Goal: Task Accomplishment & Management: Complete application form

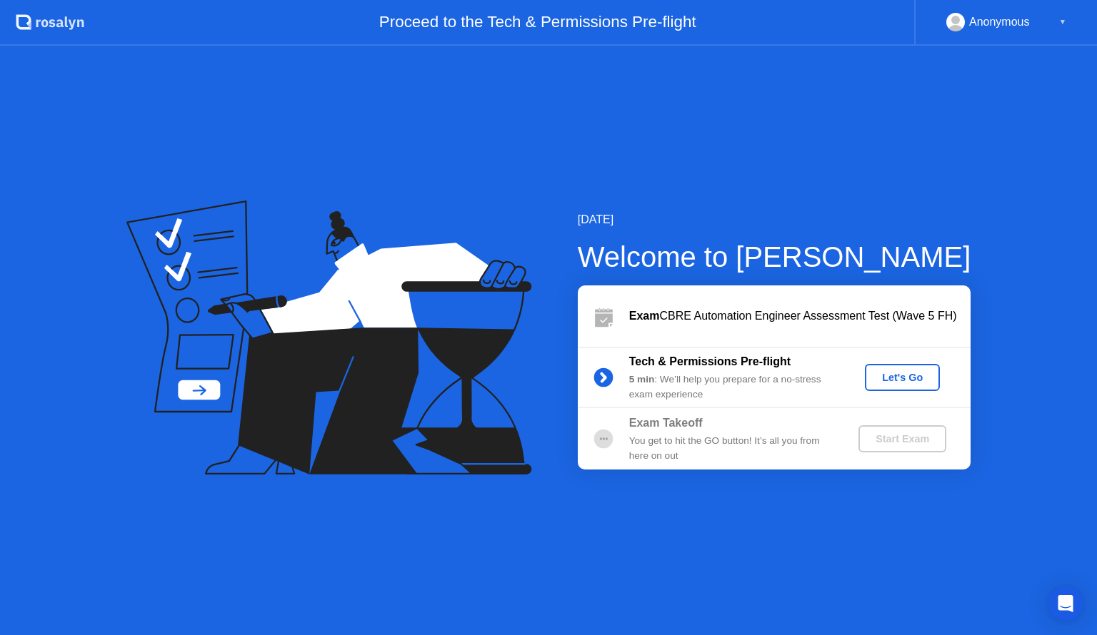
click at [918, 208] on div "[DATE] Welcome to [PERSON_NAME] Exam CBRE Automation Engineer Assessment Test (…" at bounding box center [548, 341] width 1097 height 590
click at [906, 383] on div "Let's Go" at bounding box center [902, 377] width 64 height 11
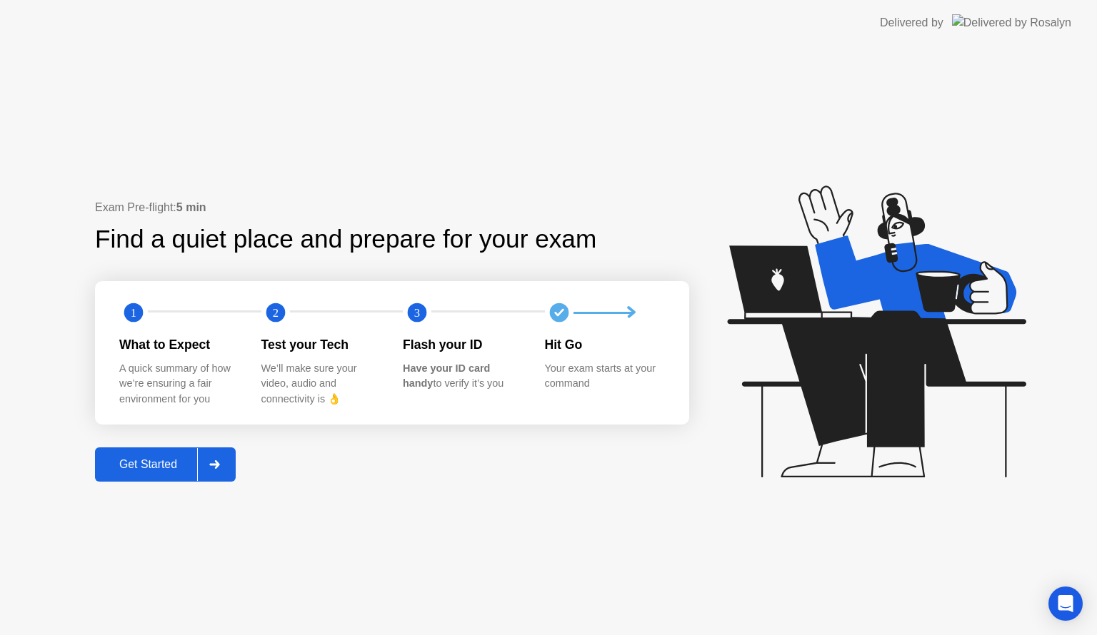
click at [176, 466] on div "Get Started" at bounding box center [148, 464] width 98 height 13
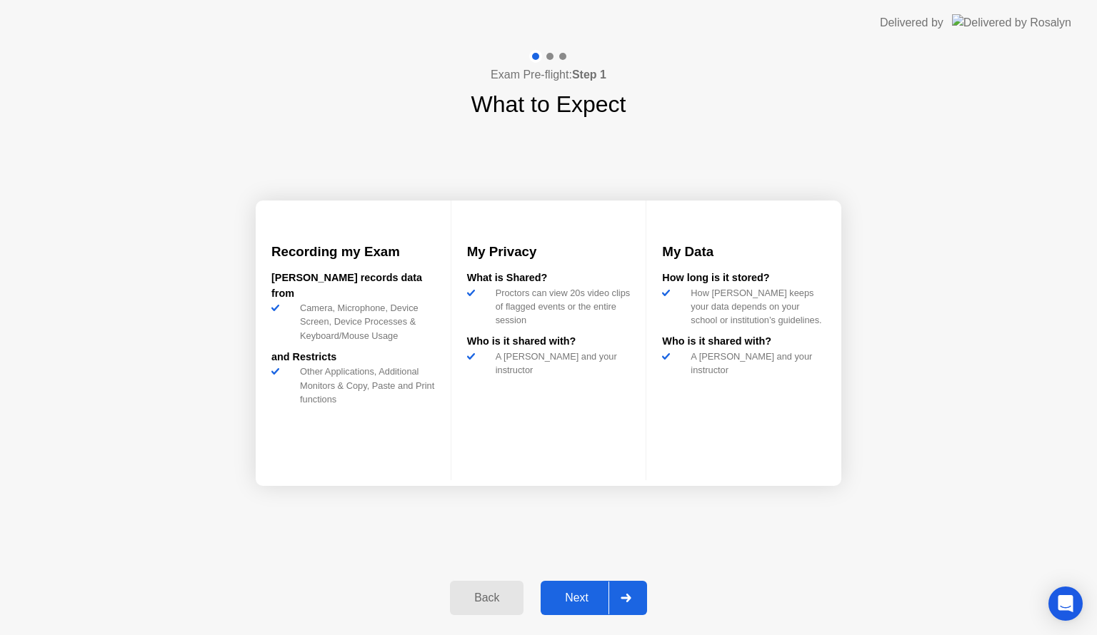
click at [618, 588] on div at bounding box center [625, 598] width 34 height 33
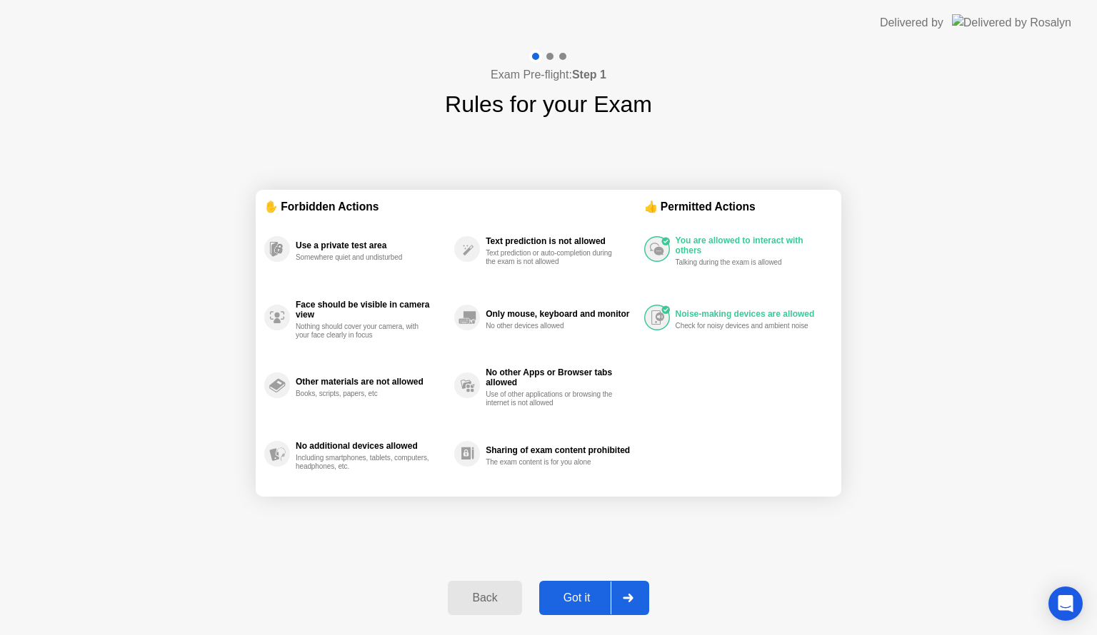
click at [623, 592] on div at bounding box center [627, 598] width 34 height 33
select select "**********"
select select "*******"
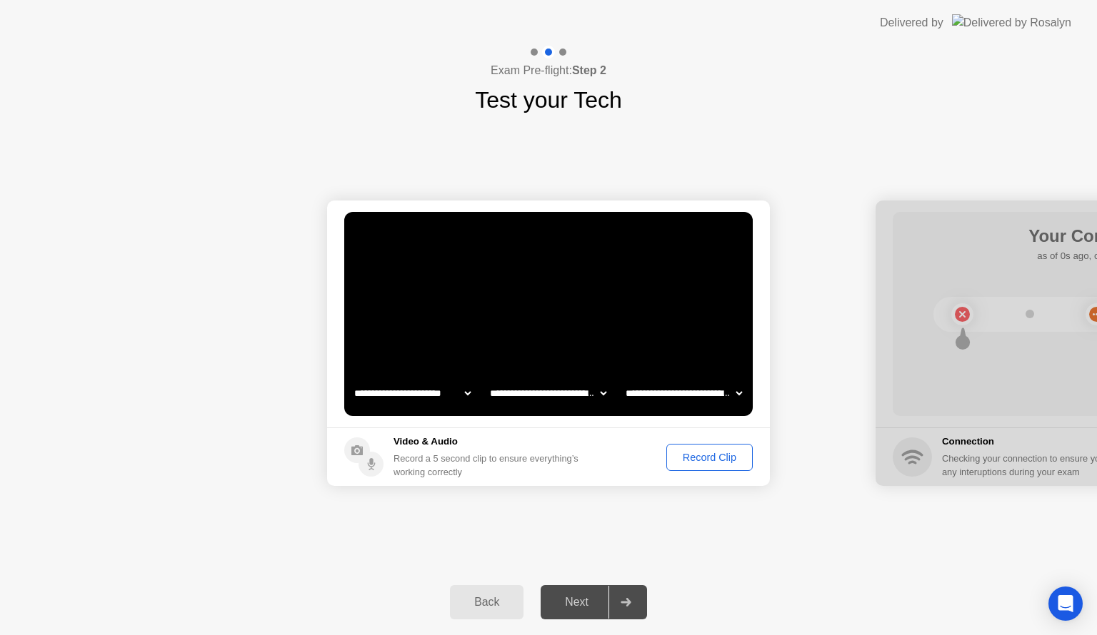
click at [703, 463] on div "Record Clip" at bounding box center [709, 457] width 76 height 11
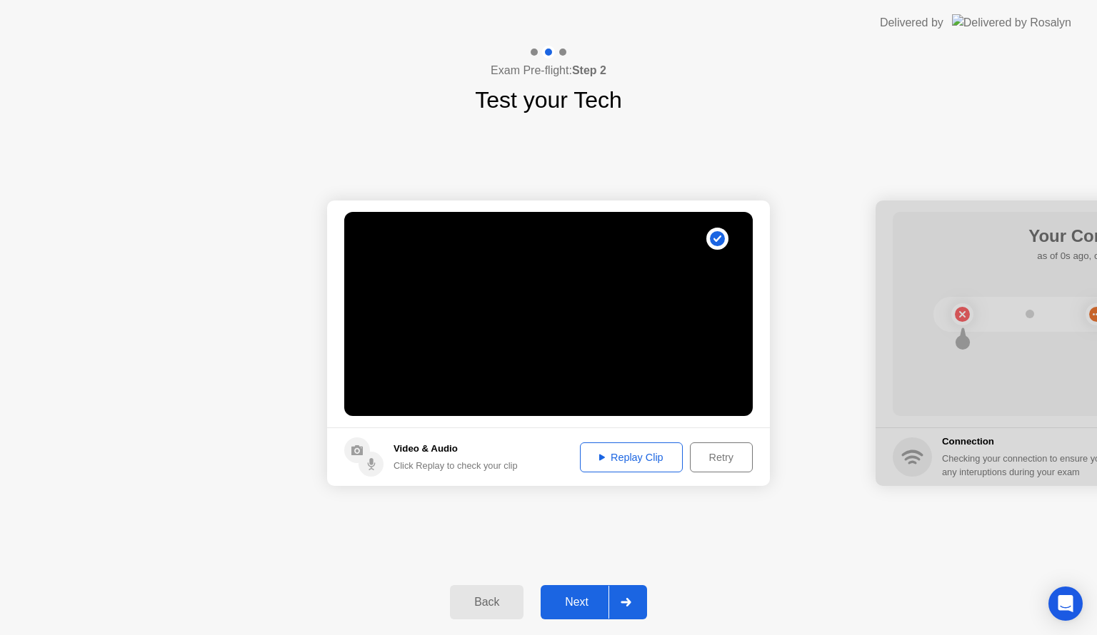
click at [628, 607] on div at bounding box center [625, 602] width 34 height 33
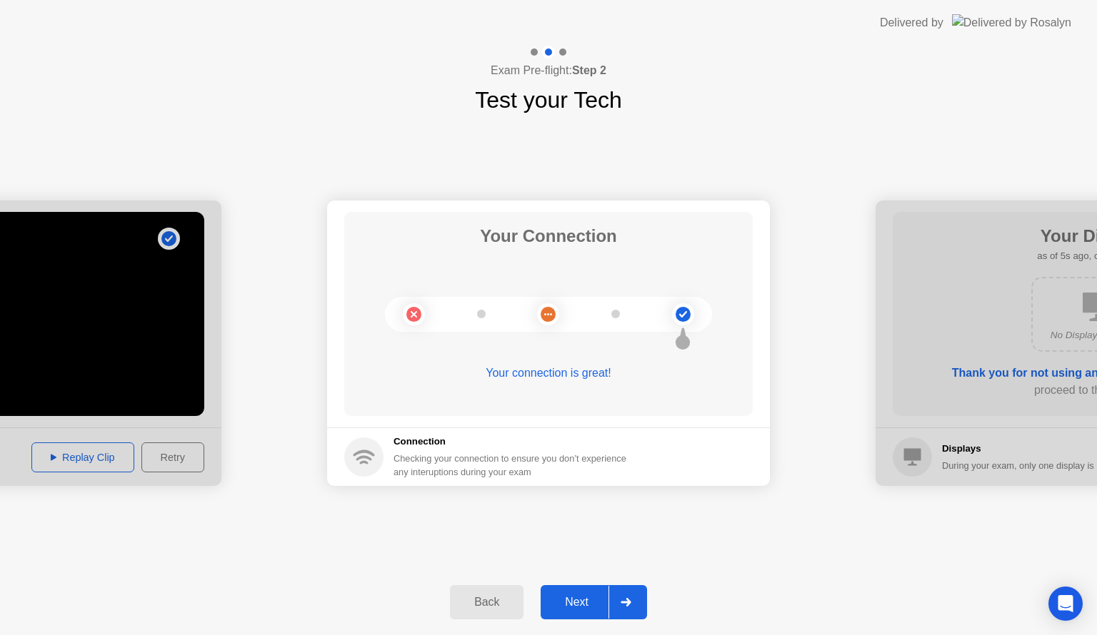
click at [616, 601] on div at bounding box center [625, 602] width 34 height 33
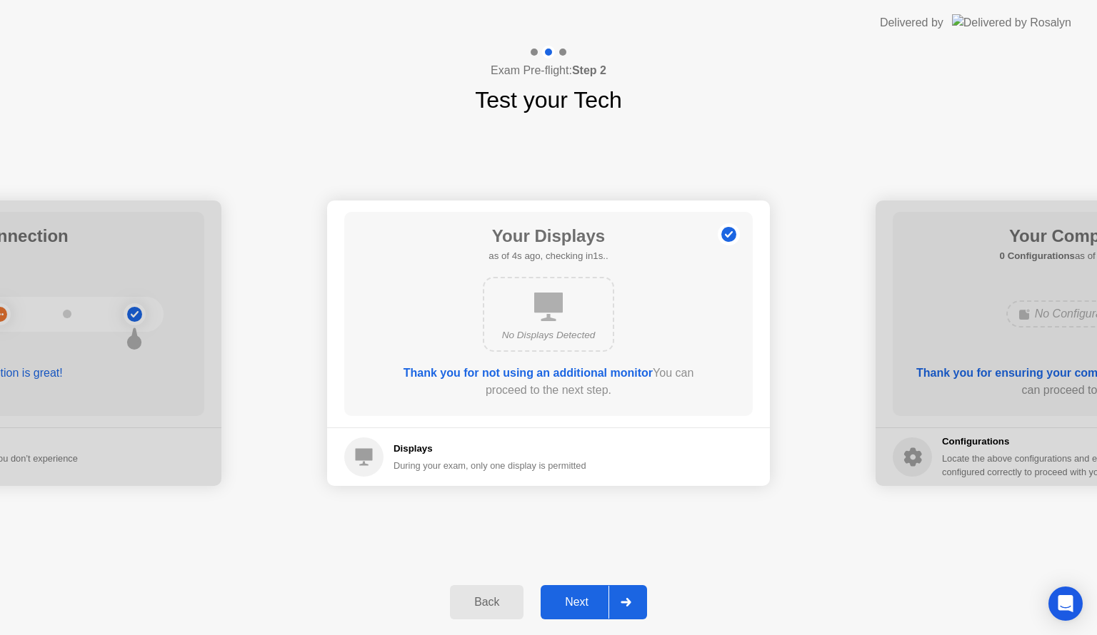
click at [613, 599] on div at bounding box center [625, 602] width 34 height 33
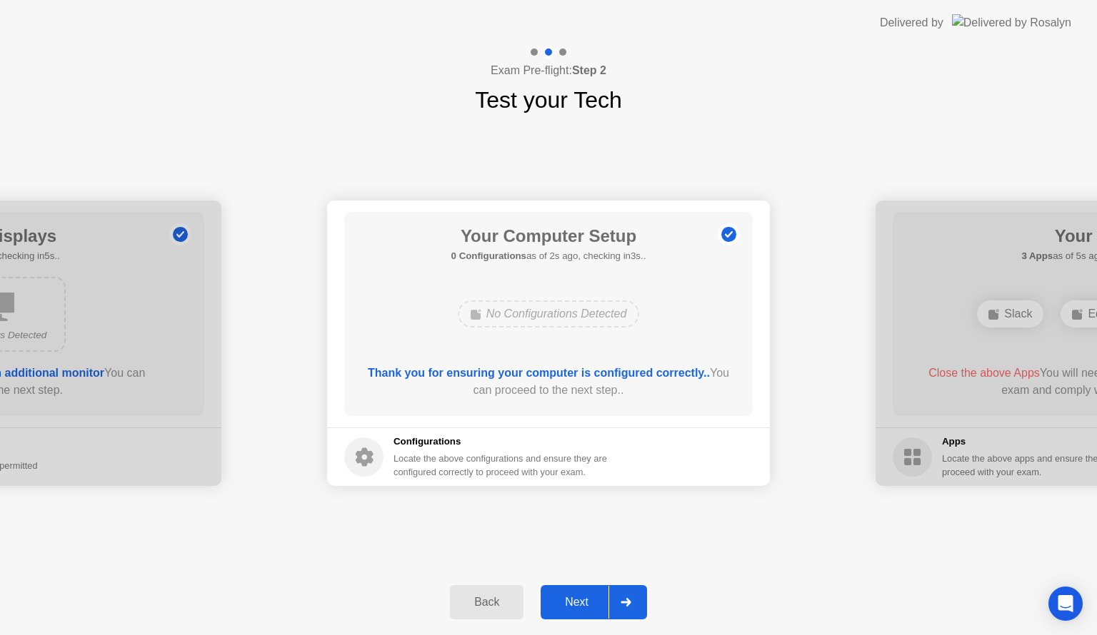
click at [625, 610] on div at bounding box center [625, 602] width 34 height 33
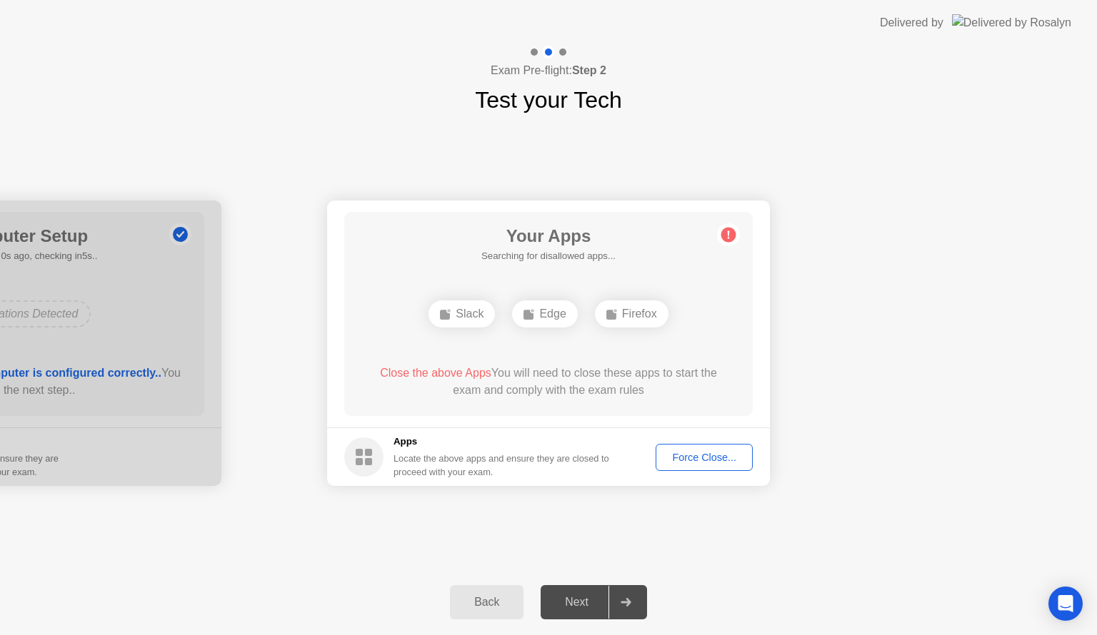
click at [701, 458] on div "Force Close..." at bounding box center [703, 457] width 87 height 11
click at [680, 457] on div "Force Close..." at bounding box center [703, 457] width 87 height 11
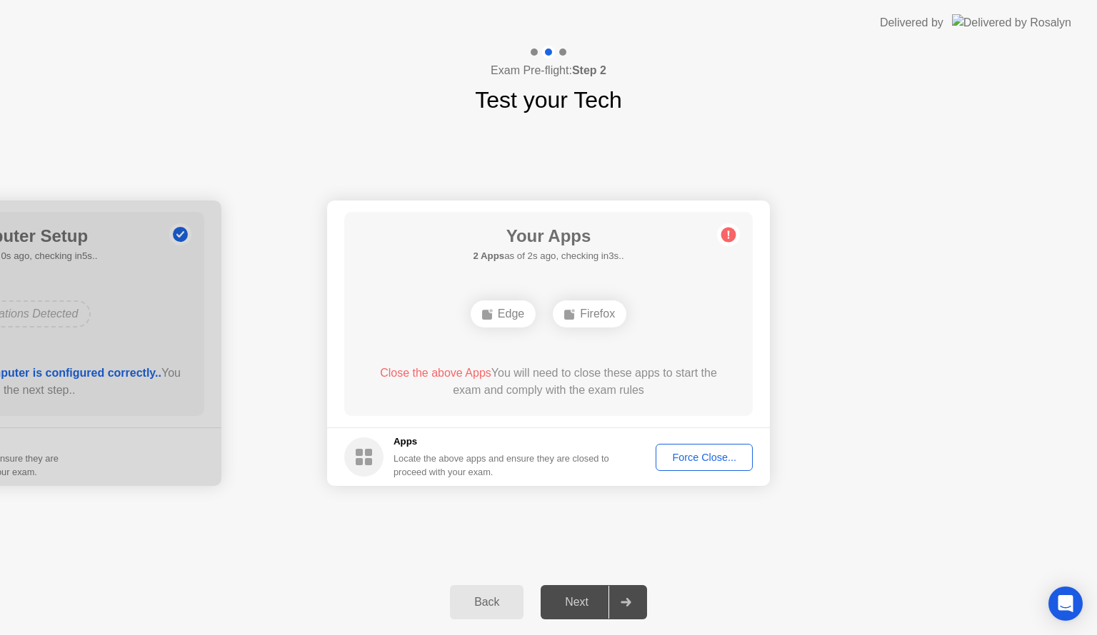
click at [700, 453] on div "Force Close..." at bounding box center [703, 457] width 87 height 11
click at [573, 317] on icon at bounding box center [569, 313] width 11 height 11
click at [464, 302] on div "Edge Firefox" at bounding box center [548, 314] width 327 height 39
click at [627, 601] on icon at bounding box center [625, 602] width 11 height 9
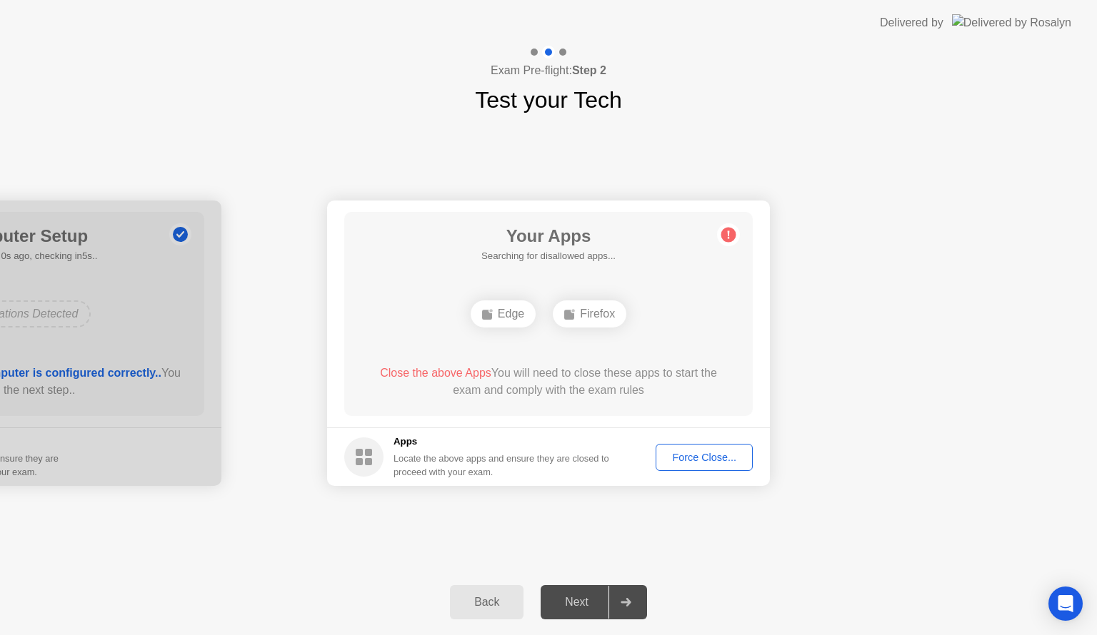
click at [627, 601] on icon at bounding box center [625, 602] width 11 height 9
click at [719, 460] on div "Force Close..." at bounding box center [703, 457] width 87 height 11
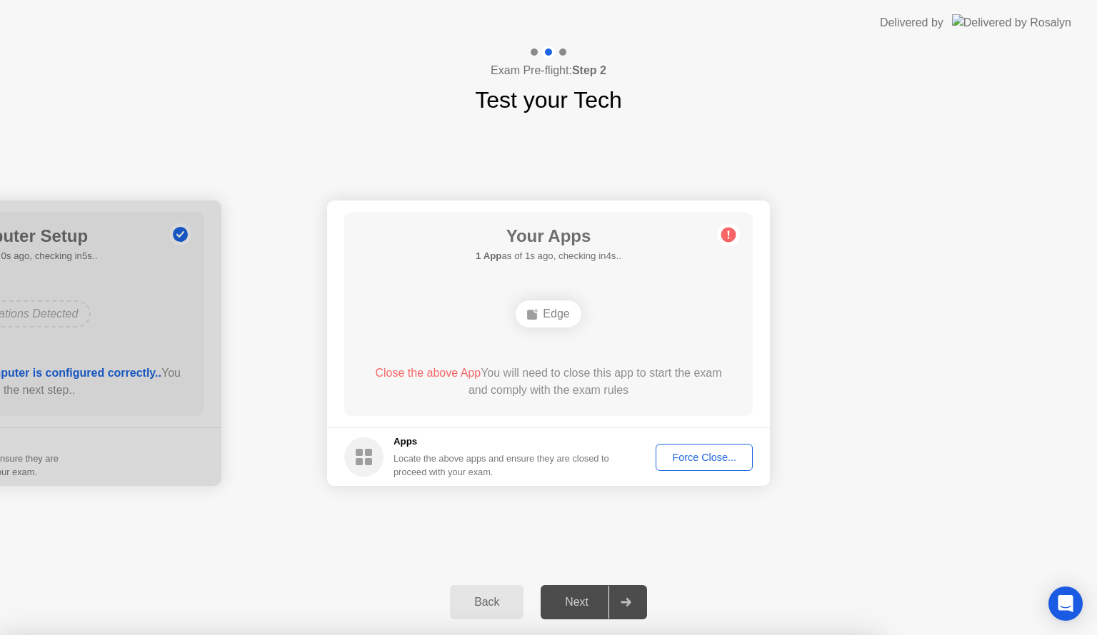
click at [698, 441] on footer "Apps Locate the above apps and ensure they are closed to proceed with your exam…" at bounding box center [548, 457] width 443 height 59
click at [675, 452] on div "Force Close..." at bounding box center [703, 457] width 87 height 11
click at [715, 458] on div "Force Close..." at bounding box center [703, 457] width 87 height 11
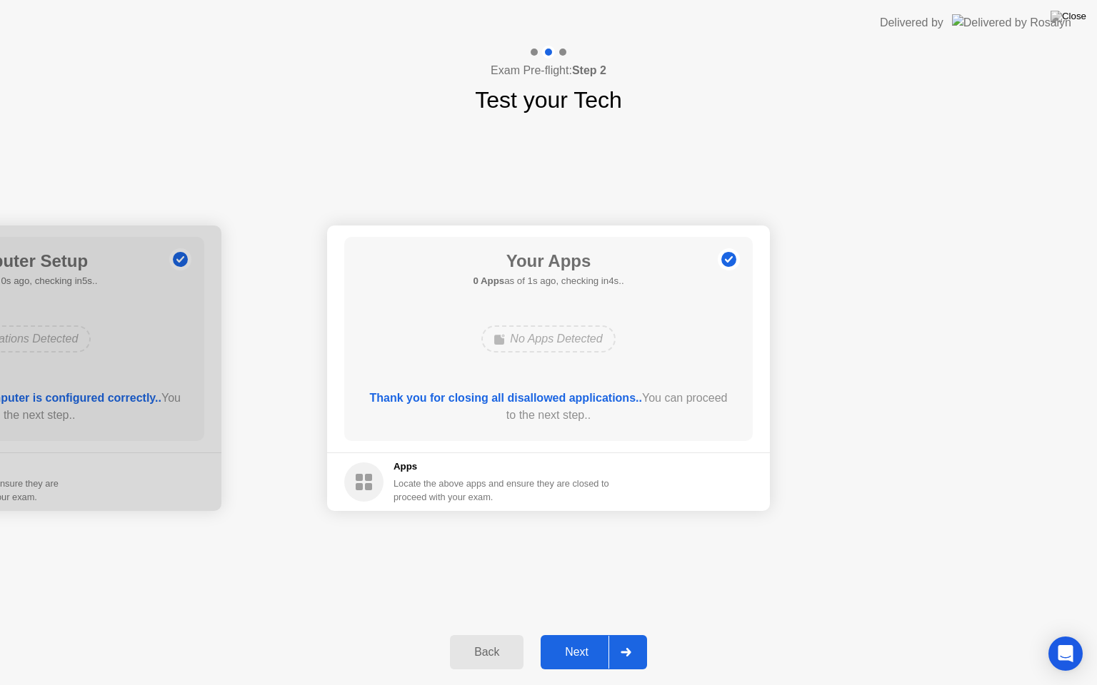
click at [257, 186] on div "**********" at bounding box center [548, 368] width 1097 height 503
click at [639, 635] on div at bounding box center [625, 652] width 34 height 33
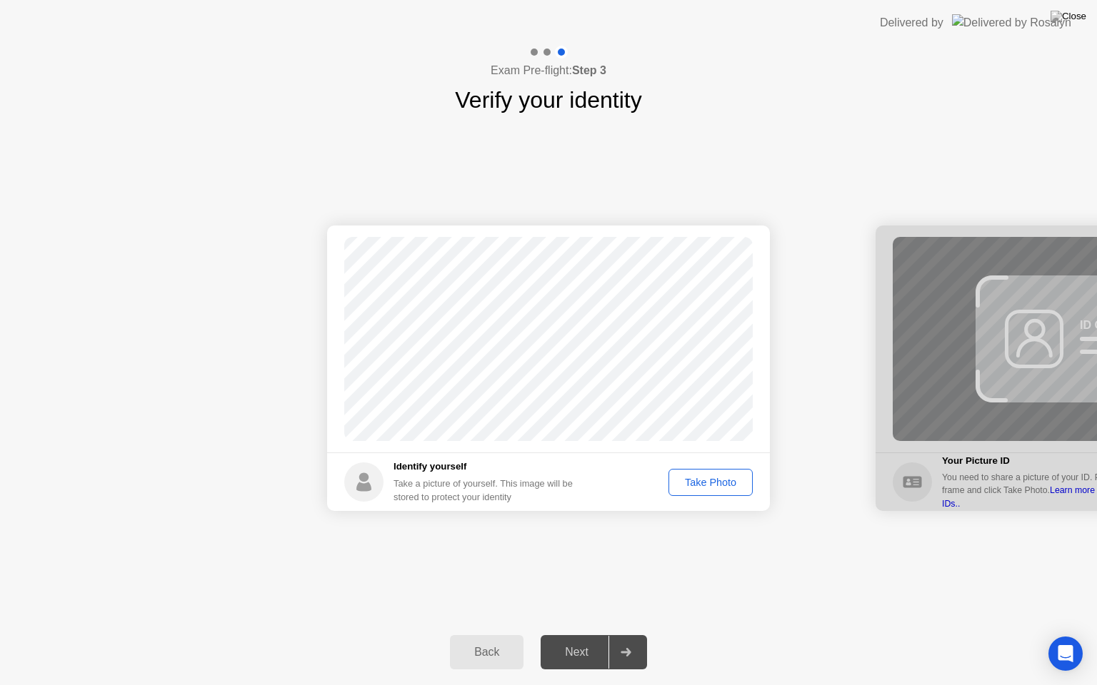
click at [715, 488] on div "Take Photo" at bounding box center [710, 482] width 74 height 11
click at [640, 635] on div at bounding box center [625, 652] width 34 height 33
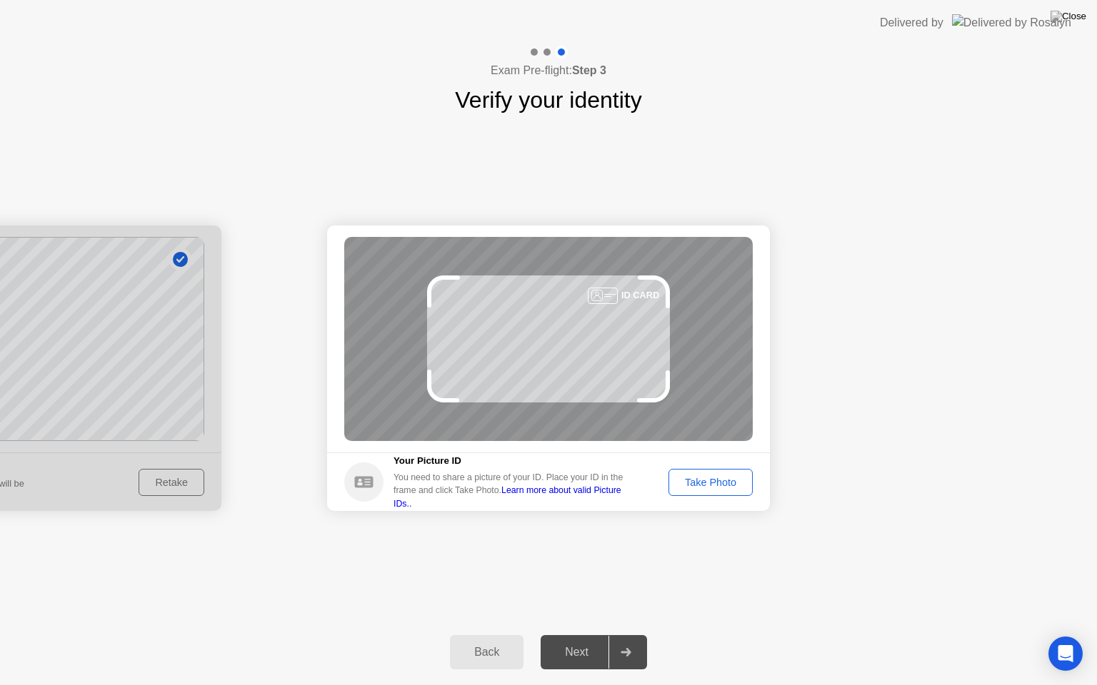
click at [724, 487] on div "Take Photo" at bounding box center [710, 482] width 74 height 11
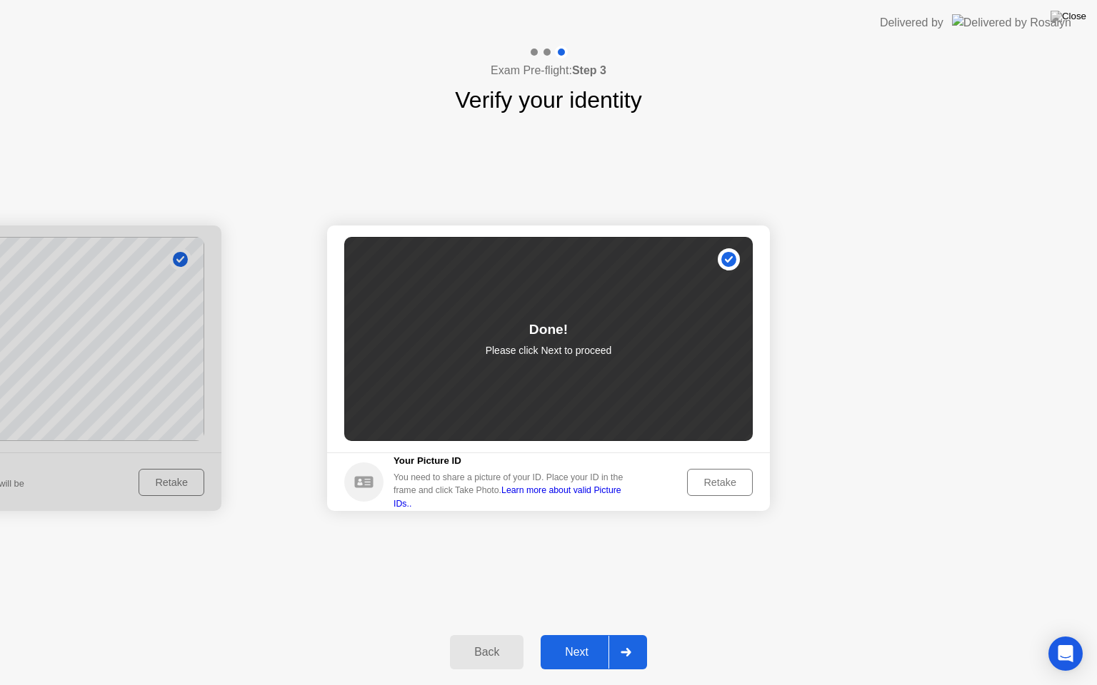
click at [638, 635] on div at bounding box center [625, 652] width 34 height 33
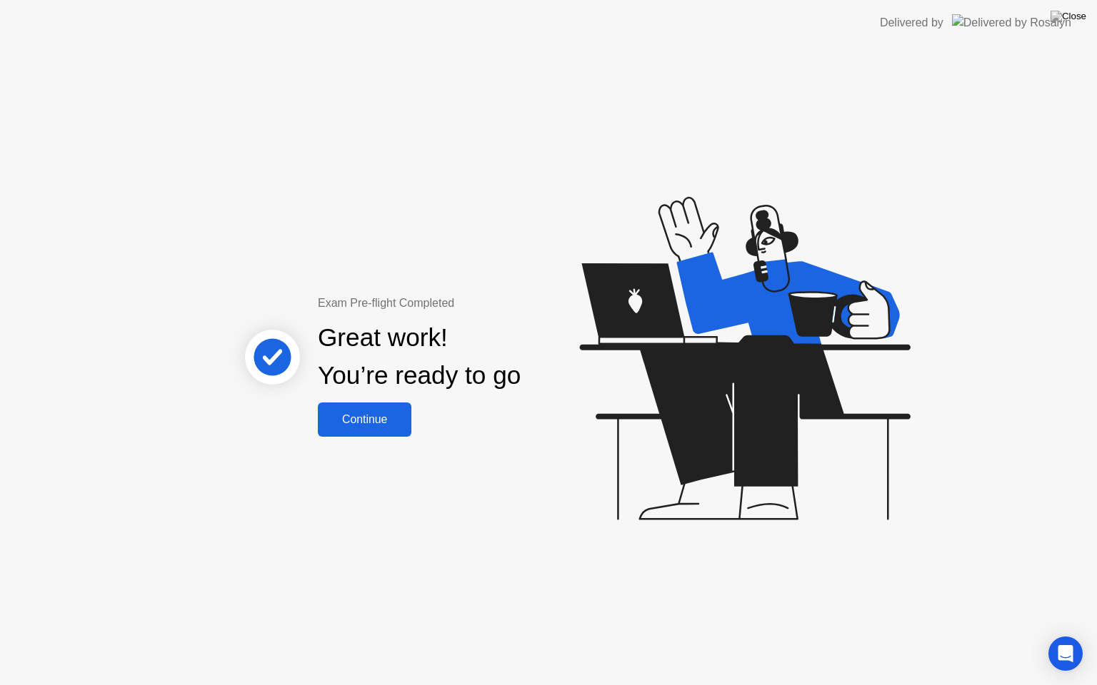
click at [363, 413] on div "Continue" at bounding box center [364, 419] width 85 height 13
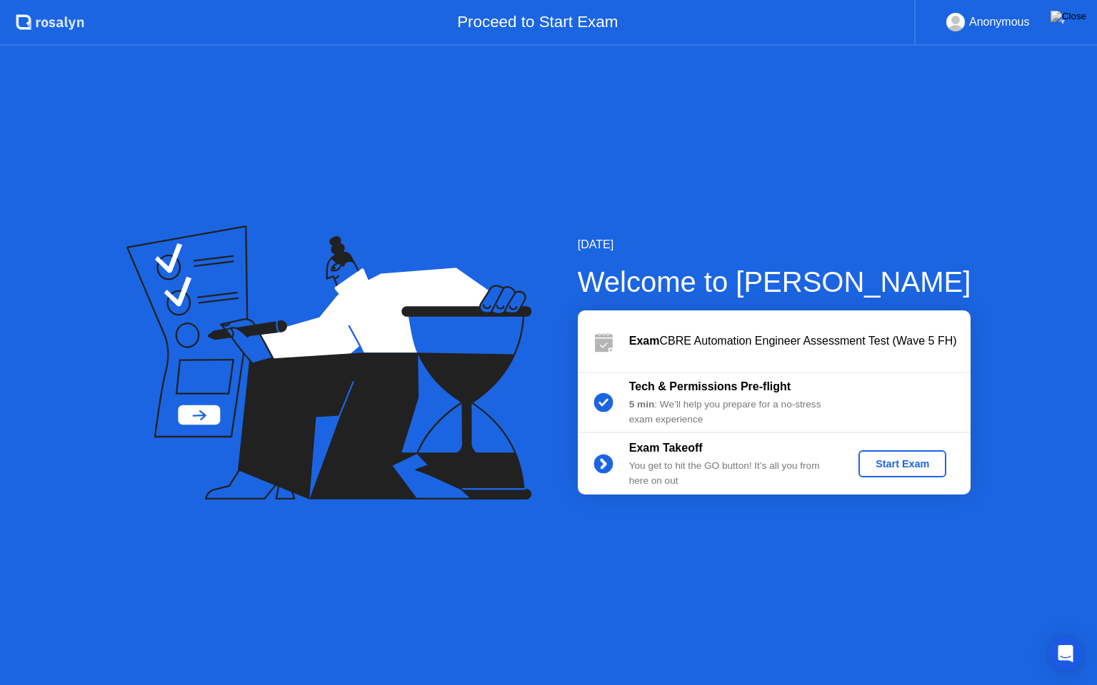
click at [898, 473] on button "Start Exam" at bounding box center [902, 464] width 88 height 27
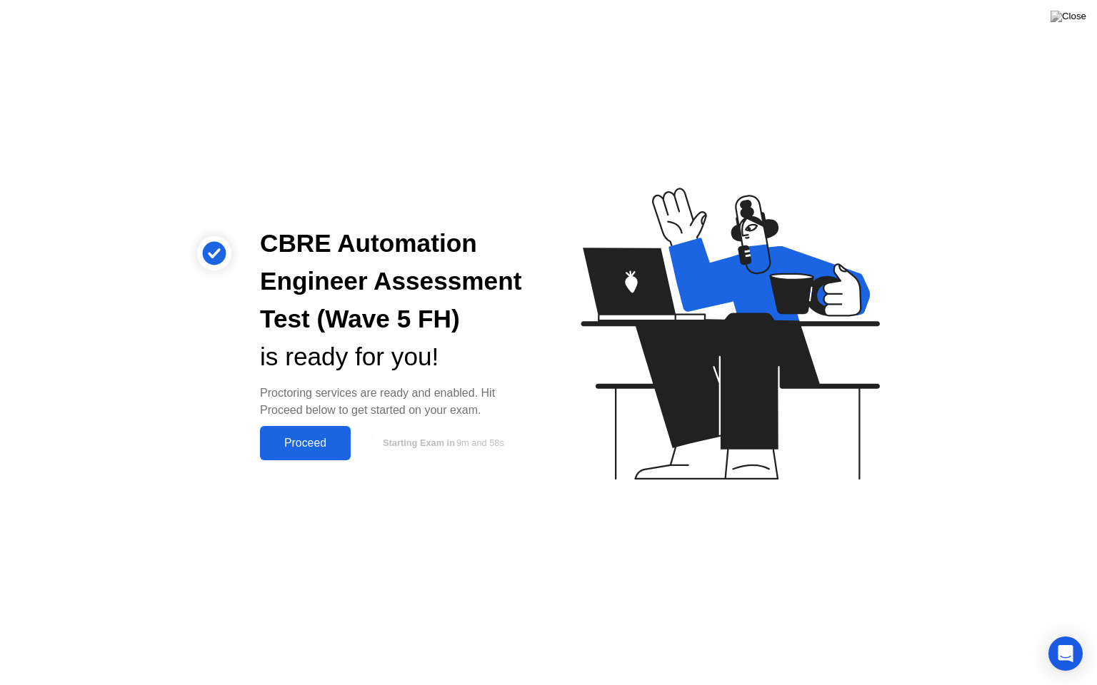
click at [296, 430] on button "Proceed" at bounding box center [305, 443] width 91 height 34
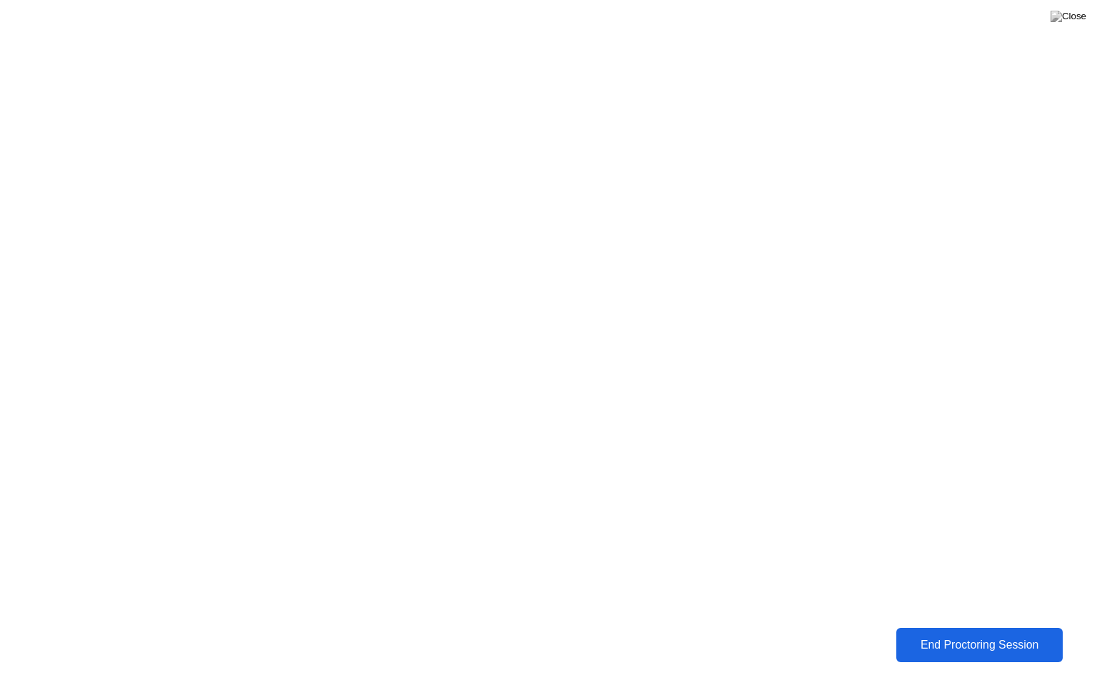
click at [992, 635] on div "End Proctoring Session" at bounding box center [979, 645] width 159 height 13
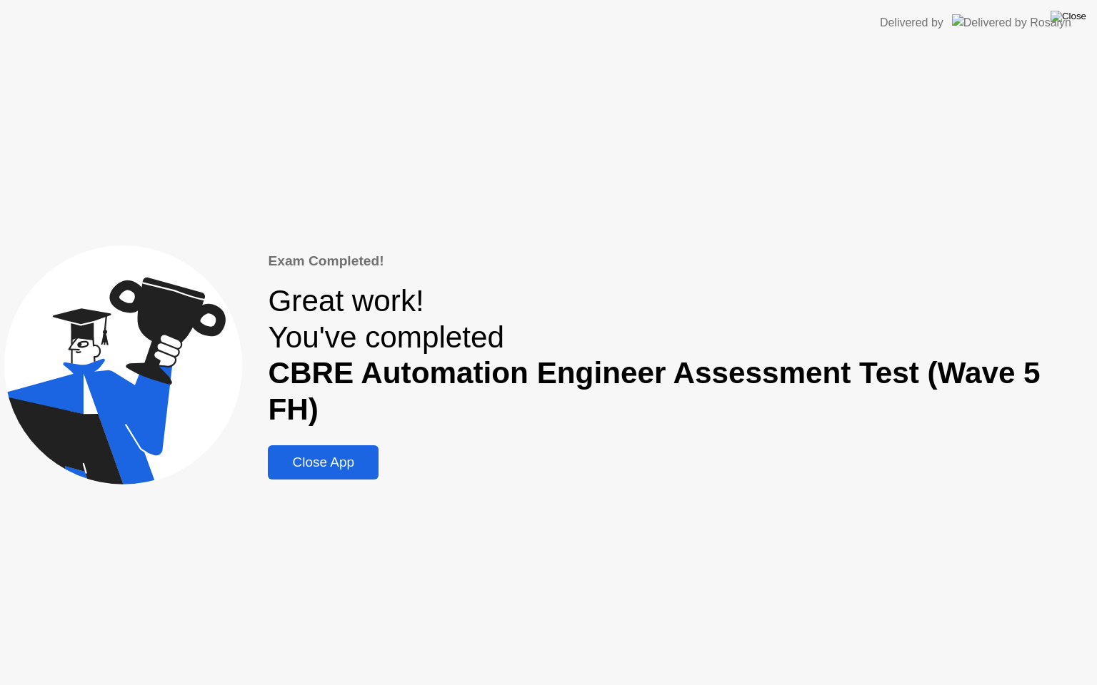
click at [1076, 15] on img at bounding box center [1068, 16] width 36 height 11
